Goal: Task Accomplishment & Management: Complete application form

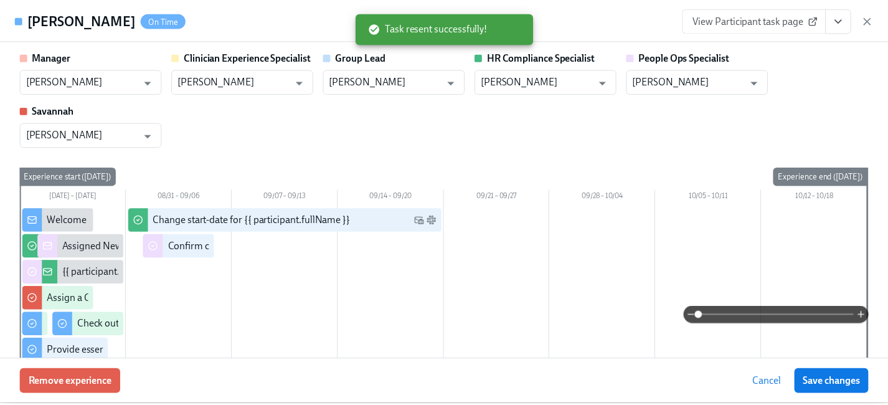
scroll to position [1329, 0]
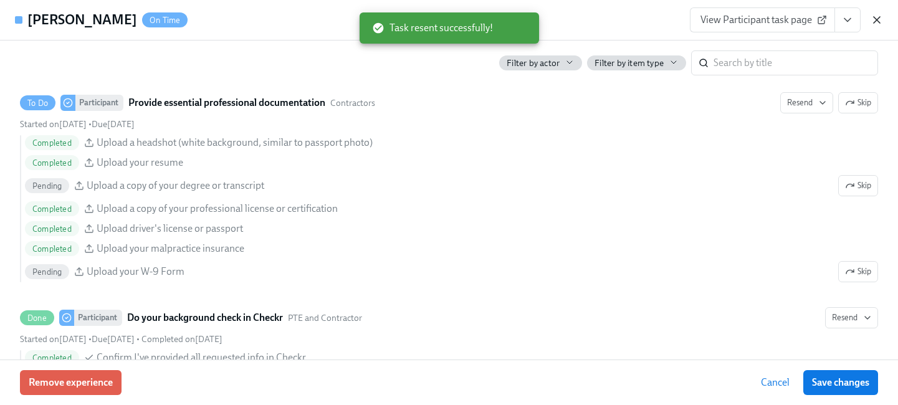
click at [873, 20] on icon "button" at bounding box center [876, 20] width 12 height 12
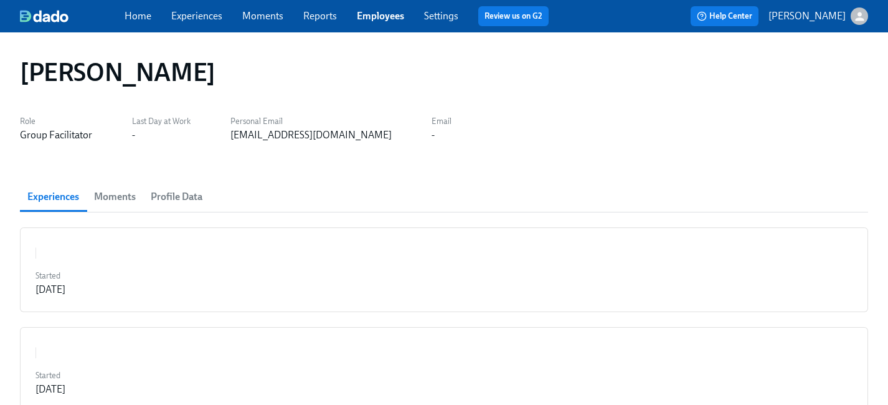
click at [384, 17] on link "Employees" at bounding box center [380, 16] width 47 height 12
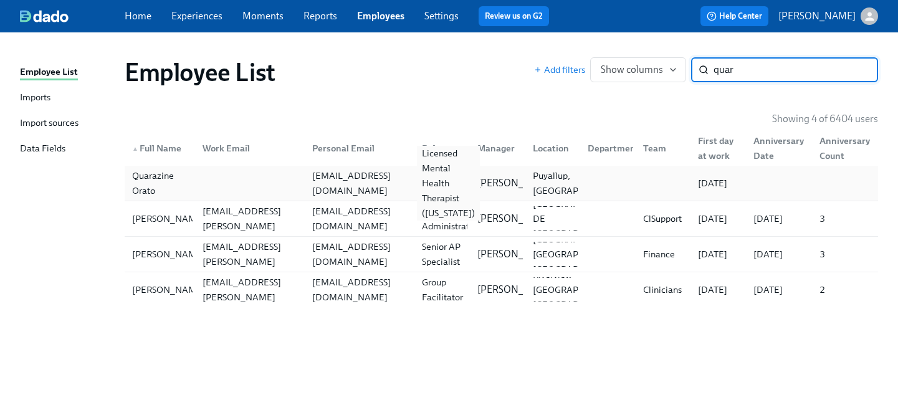
type input "quar"
click at [434, 181] on div "Licensed Mental Health Therapist (Washington)" at bounding box center [448, 183] width 63 height 75
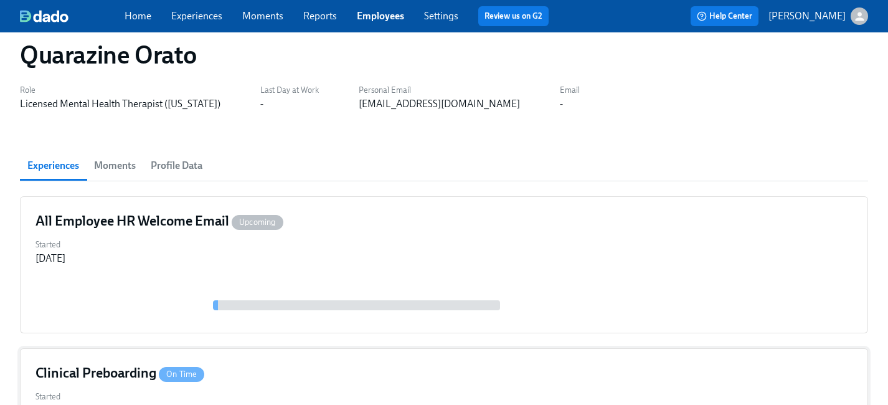
scroll to position [100, 0]
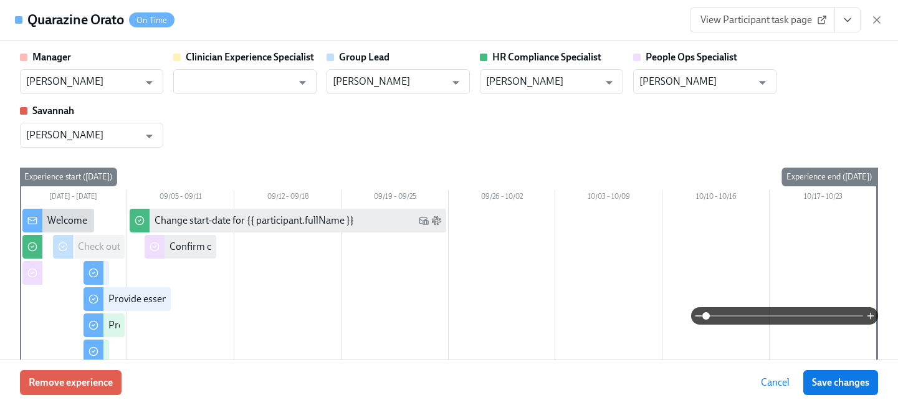
click at [846, 19] on icon "View task page" at bounding box center [847, 20] width 12 height 12
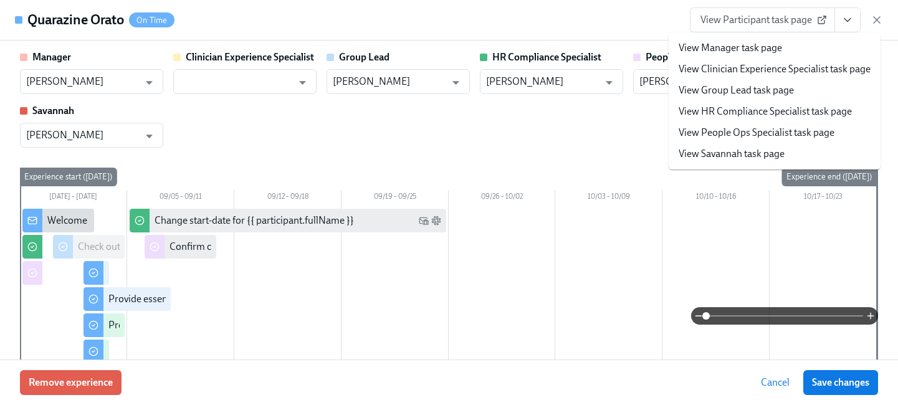
click at [751, 134] on link "View People Ops Specialist task page" at bounding box center [756, 133] width 156 height 14
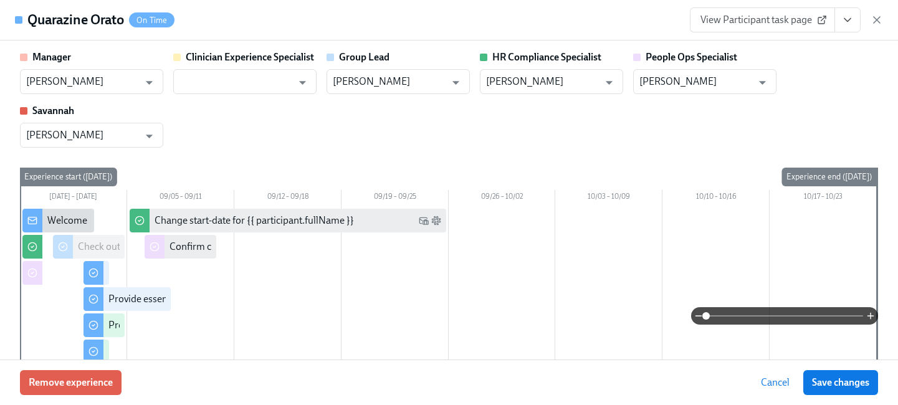
type input "Brianna Keach"
click at [854, 387] on span "Save changes" at bounding box center [840, 382] width 57 height 12
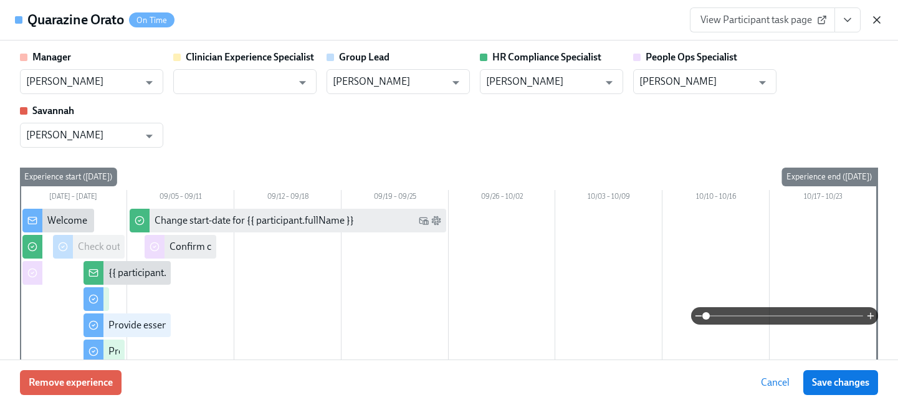
click at [876, 17] on icon "button" at bounding box center [876, 20] width 12 height 12
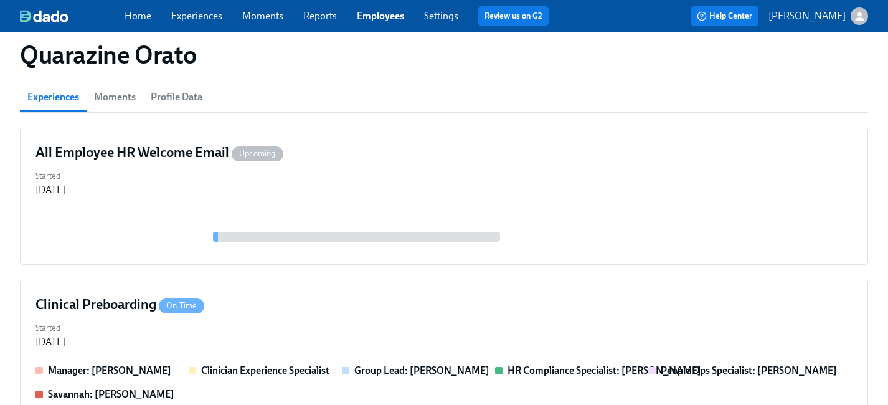
click at [376, 16] on link "Employees" at bounding box center [380, 16] width 47 height 12
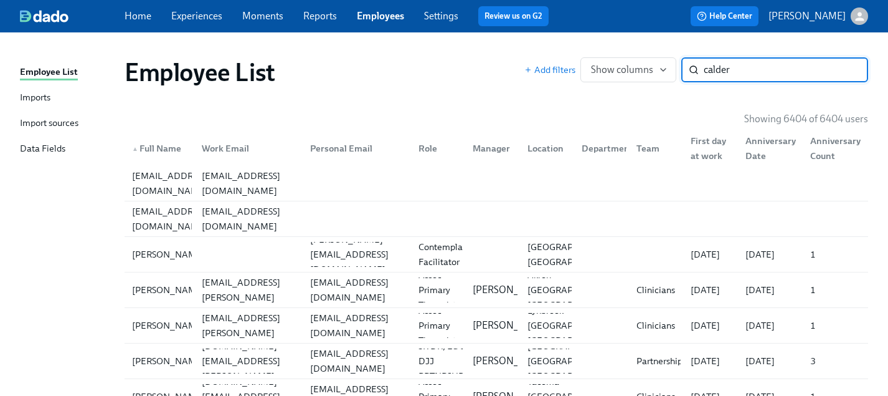
type input "calder"
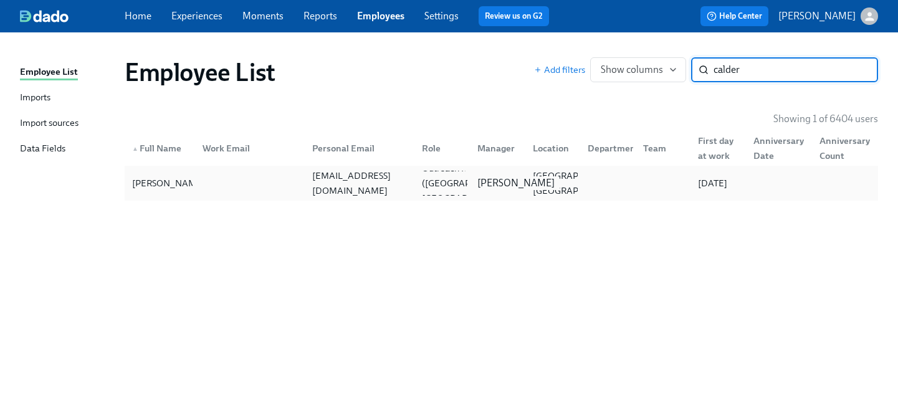
click at [519, 178] on div "Janeen Lawson" at bounding box center [515, 183] width 87 height 14
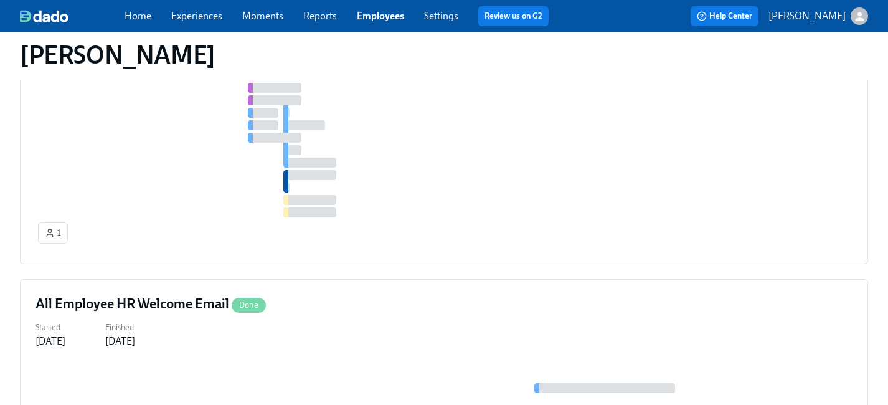
scroll to position [723, 0]
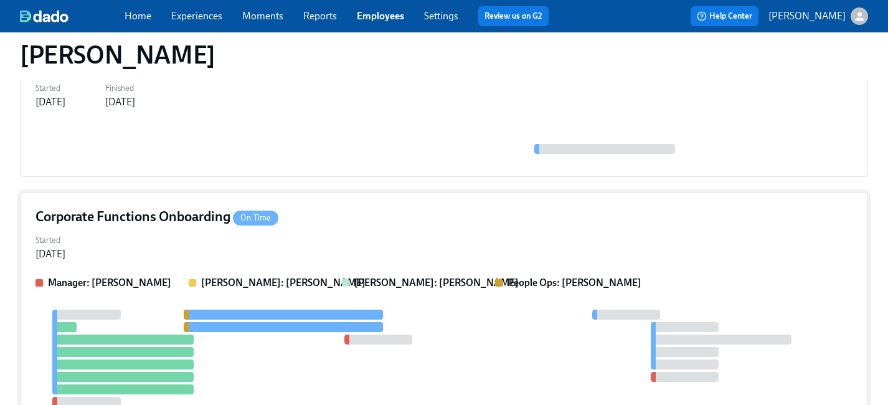
click at [366, 220] on div "Corporate Functions Onboarding On Time" at bounding box center [444, 216] width 817 height 19
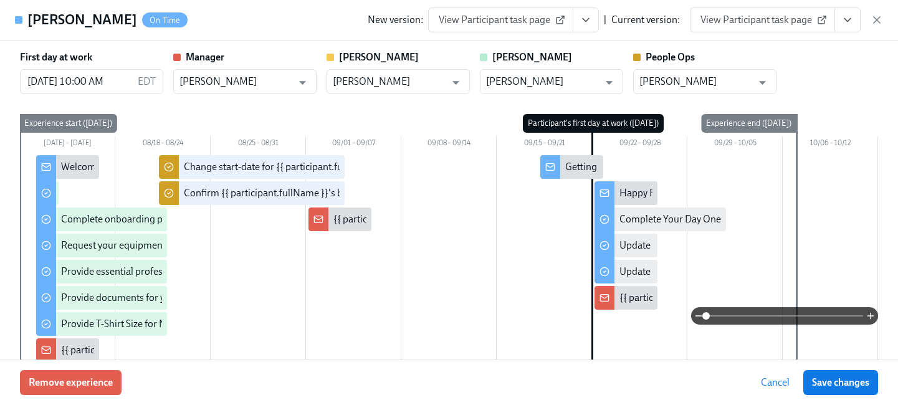
click at [842, 18] on icon "View task page" at bounding box center [847, 20] width 12 height 12
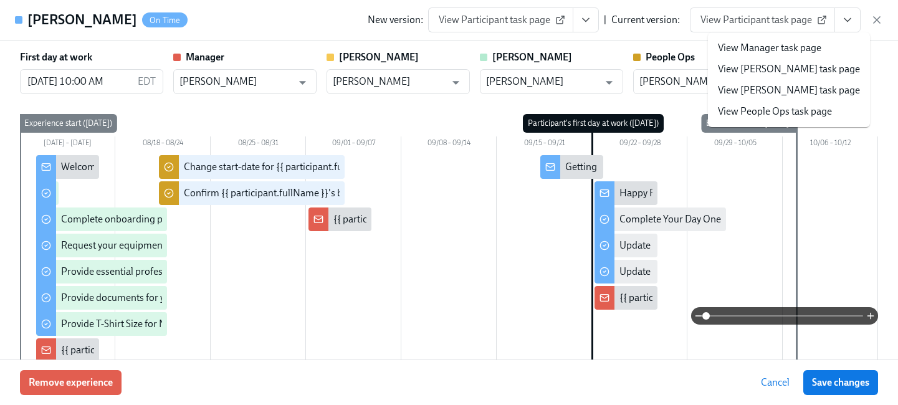
click at [781, 109] on link "View People Ops task page" at bounding box center [775, 112] width 114 height 14
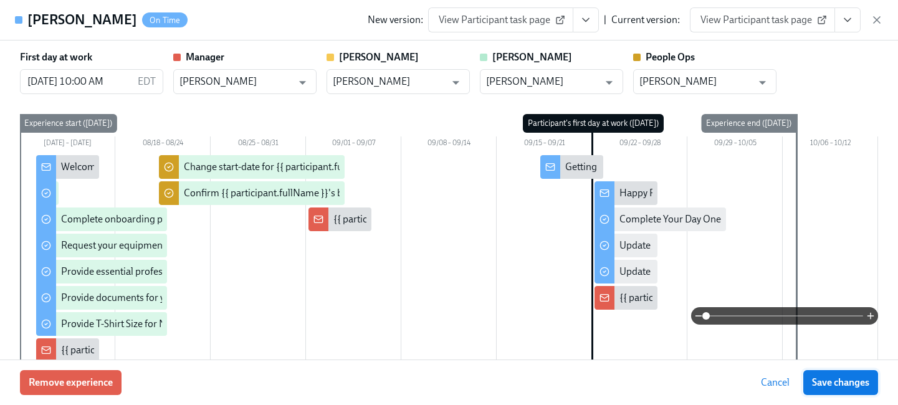
click at [839, 381] on span "Save changes" at bounding box center [840, 382] width 57 height 12
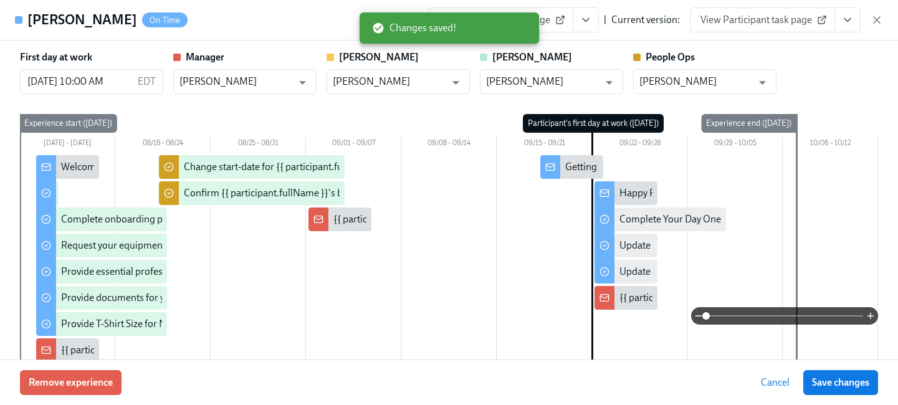
click at [874, 21] on icon "button" at bounding box center [876, 20] width 6 height 6
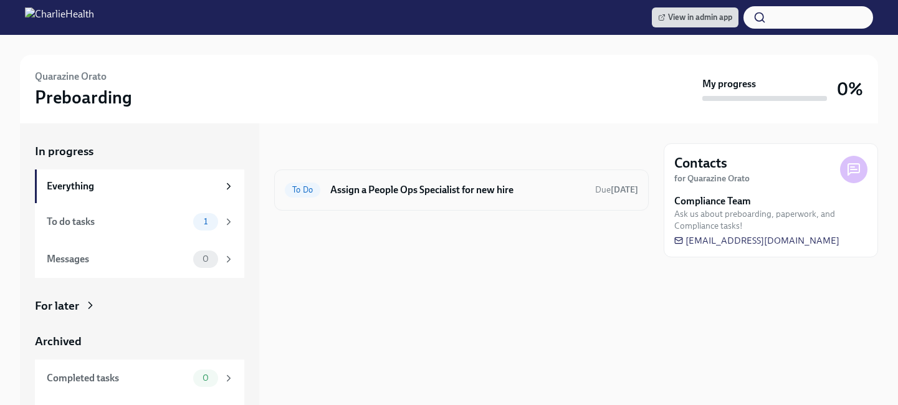
click at [437, 190] on h6 "Assign a People Ops Specialist for new hire" at bounding box center [457, 190] width 255 height 14
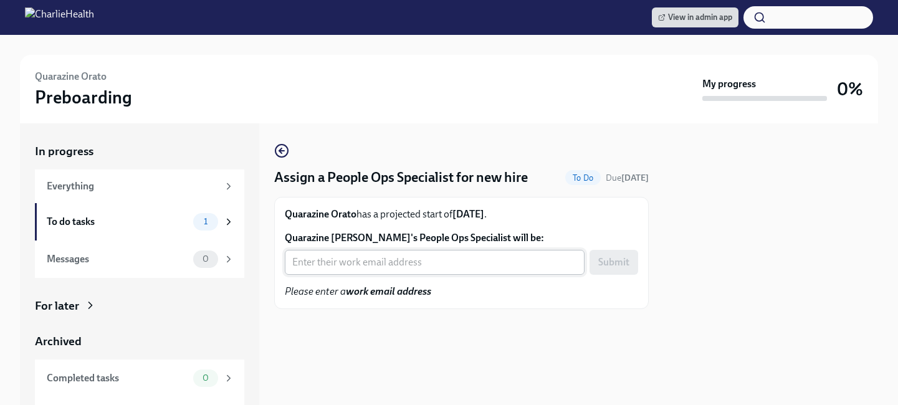
click at [374, 257] on input "Quarazine Orato's People Ops Specialist will be:" at bounding box center [435, 262] width 300 height 25
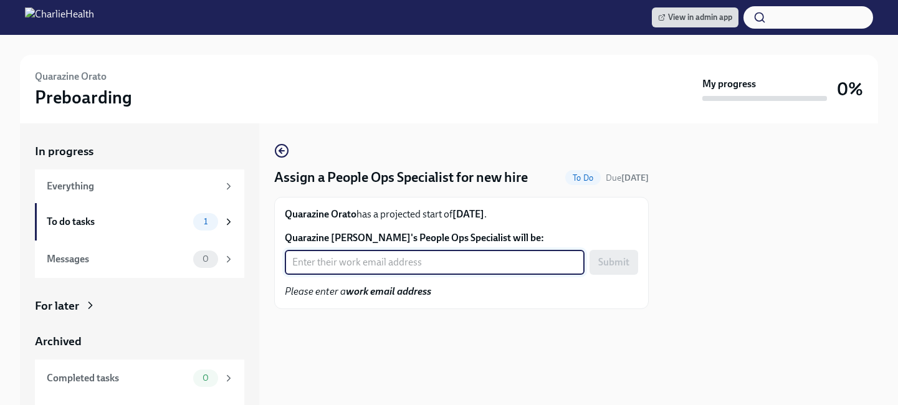
paste input "brianna.keach@charliehealth.com"
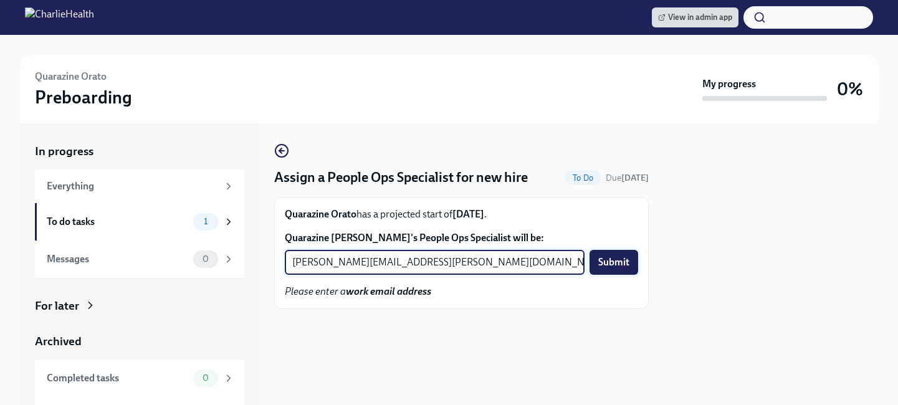
type input "brianna.keach@charliehealth.com"
click at [609, 263] on span "Submit" at bounding box center [613, 262] width 31 height 12
